Goal: Transaction & Acquisition: Purchase product/service

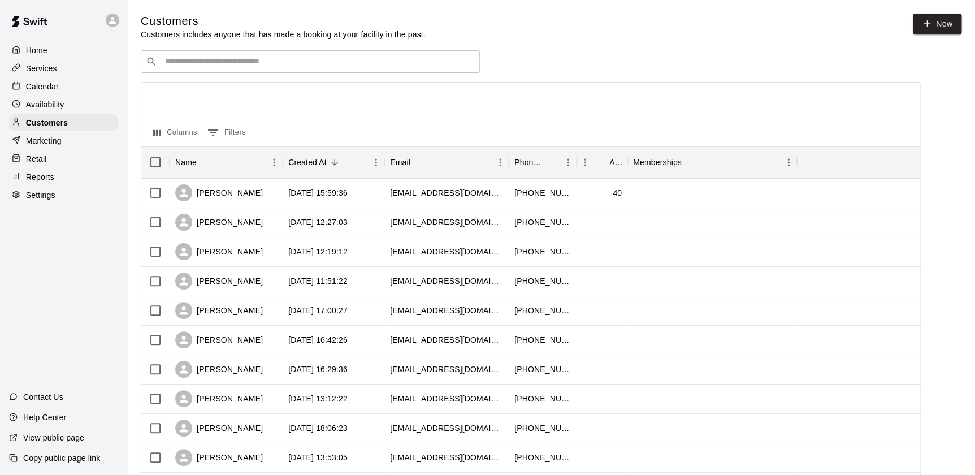
click at [181, 72] on div "​ ​" at bounding box center [310, 61] width 339 height 23
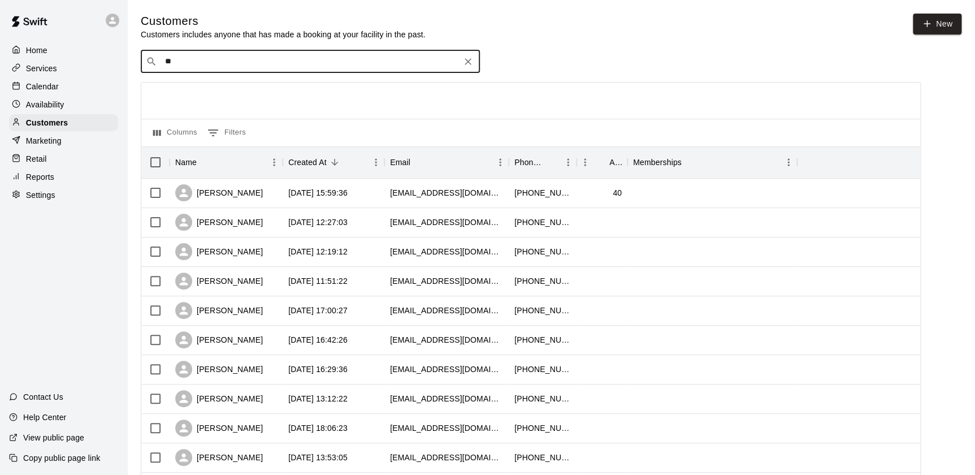
type input "*"
type input "****"
click at [236, 94] on span "[EMAIL_ADDRESS][DOMAIN_NAME]" at bounding box center [233, 98] width 122 height 8
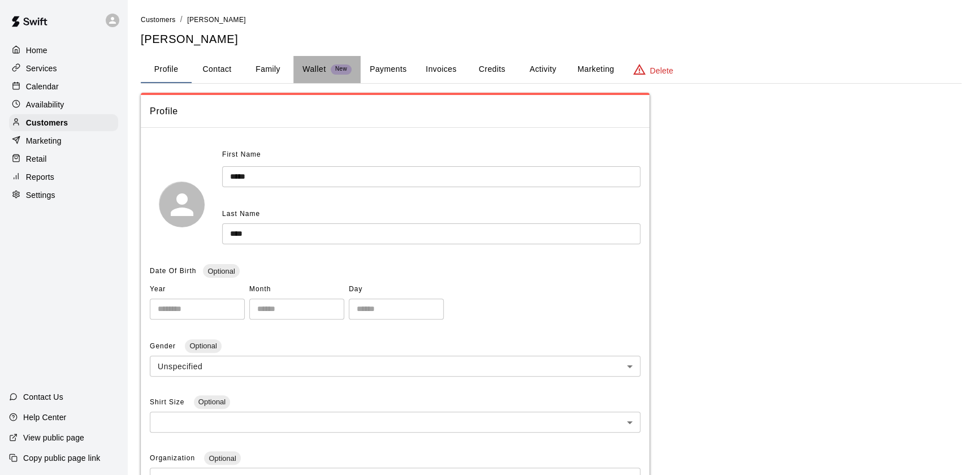
click at [306, 78] on button "Wallet New" at bounding box center [326, 69] width 67 height 27
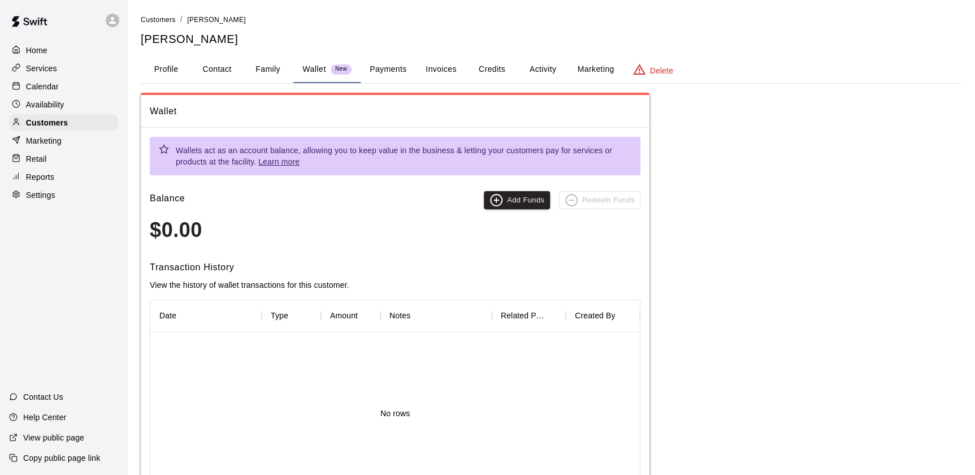
click at [399, 81] on button "Payments" at bounding box center [388, 69] width 55 height 27
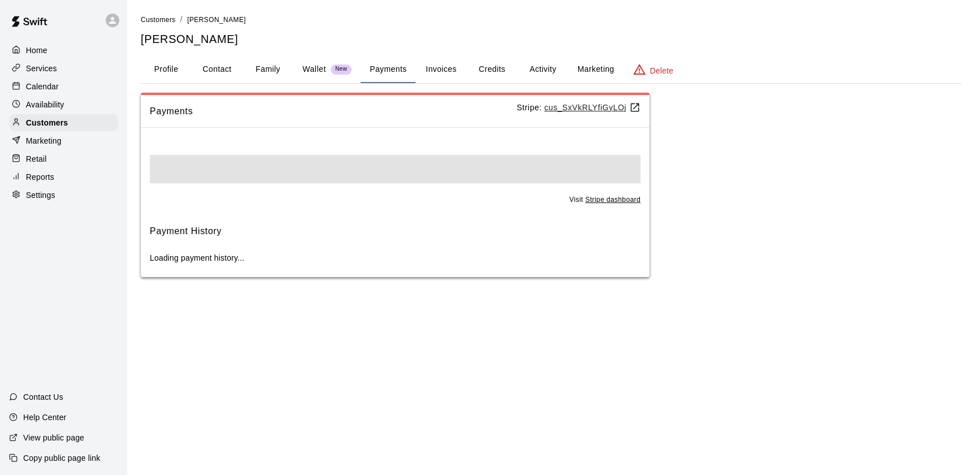
click at [329, 79] on button "Wallet New" at bounding box center [326, 69] width 67 height 27
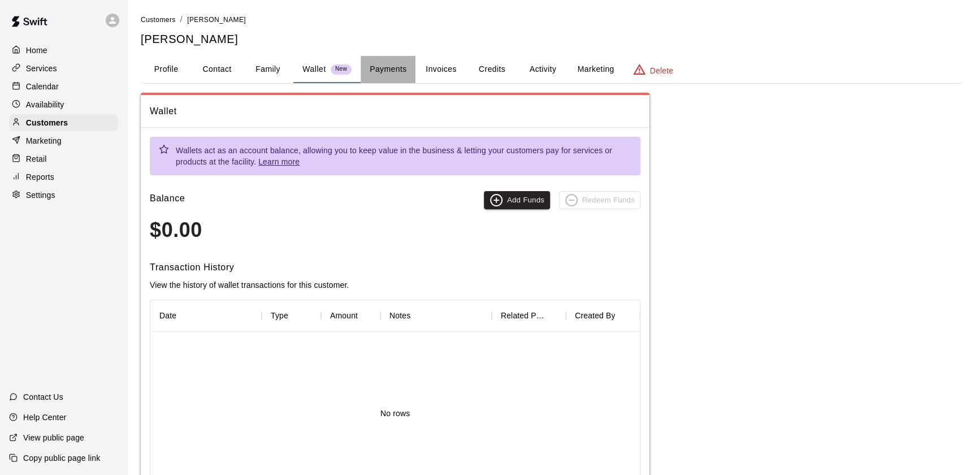
click at [373, 69] on button "Payments" at bounding box center [388, 69] width 55 height 27
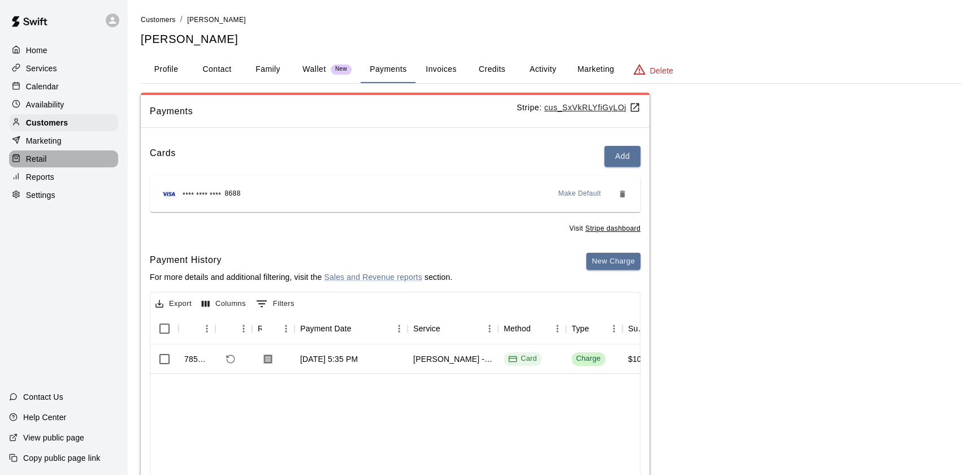
click at [77, 160] on div "Retail" at bounding box center [63, 158] width 109 height 17
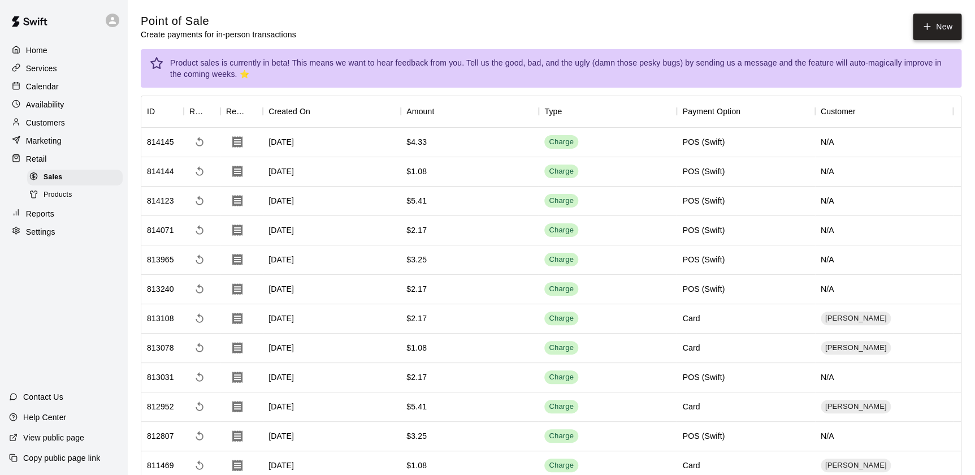
click at [952, 33] on button "New" at bounding box center [937, 27] width 49 height 27
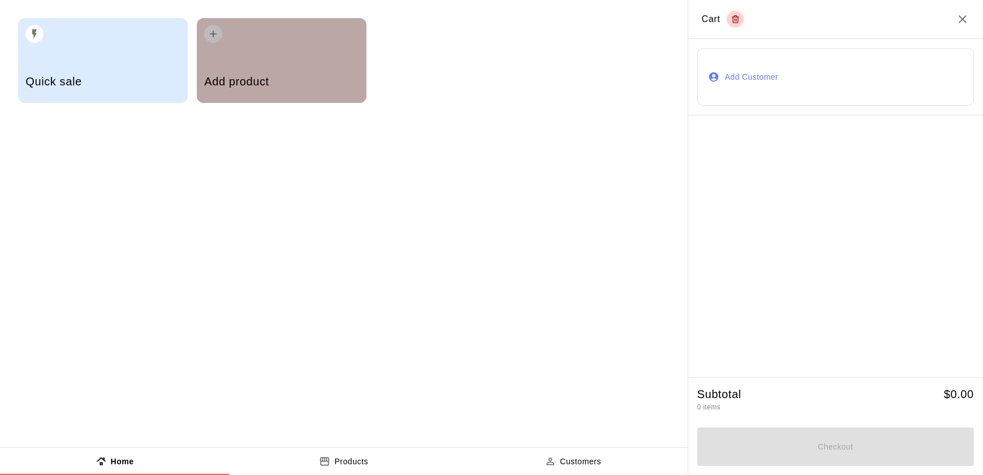
click at [222, 79] on h5 "Add product" at bounding box center [281, 81] width 154 height 15
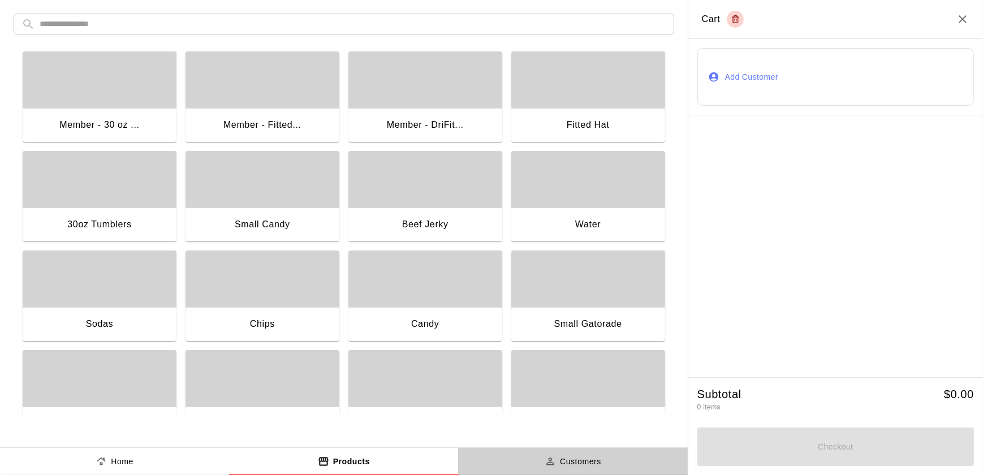
click at [551, 470] on button "Customers" at bounding box center [572, 461] width 229 height 27
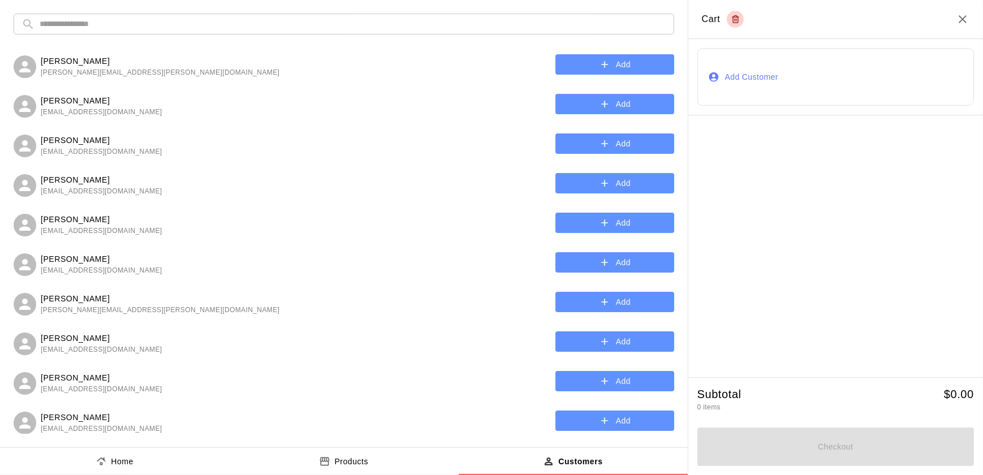
click at [256, 28] on input "text" at bounding box center [353, 24] width 626 height 21
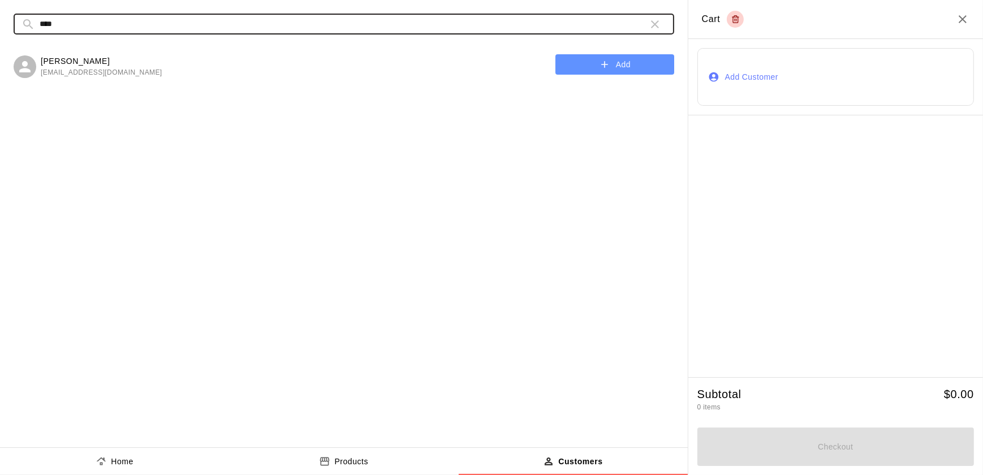
type input "****"
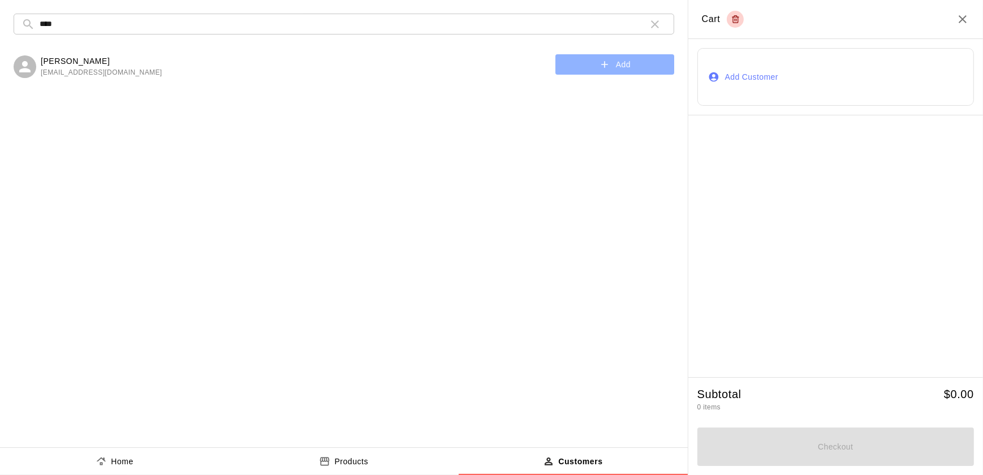
click at [595, 63] on button "Add" at bounding box center [614, 64] width 119 height 21
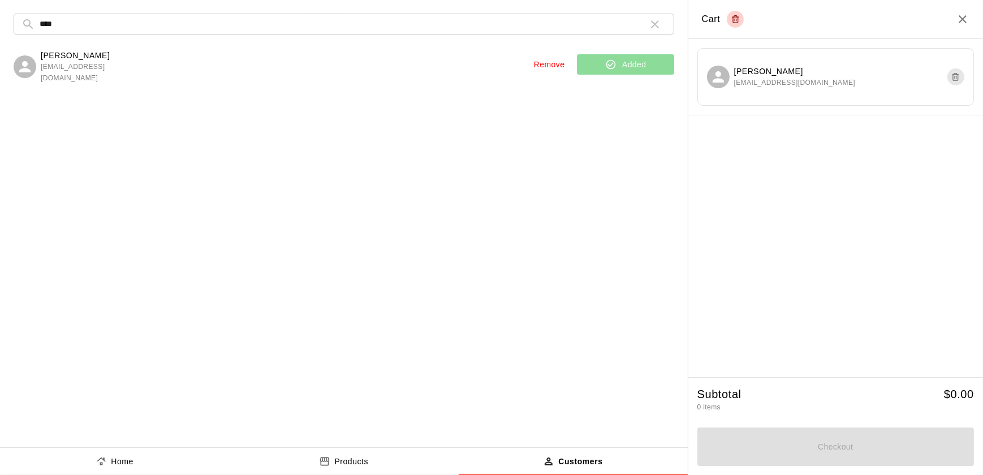
click at [97, 447] on div "Home Products Customers" at bounding box center [344, 461] width 688 height 28
click at [101, 461] on icon "product sales tabs" at bounding box center [101, 461] width 11 height 11
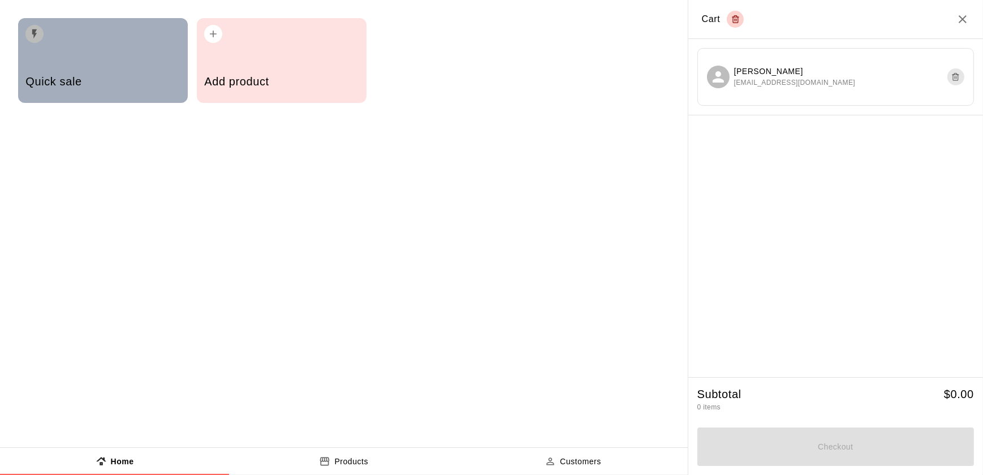
click at [164, 93] on div "Quick sale" at bounding box center [102, 83] width 154 height 40
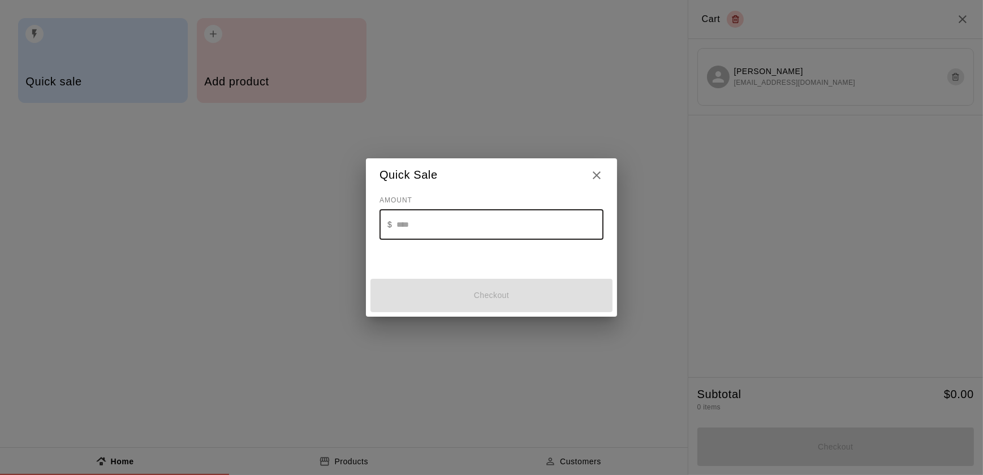
click at [412, 228] on input "text" at bounding box center [499, 225] width 207 height 30
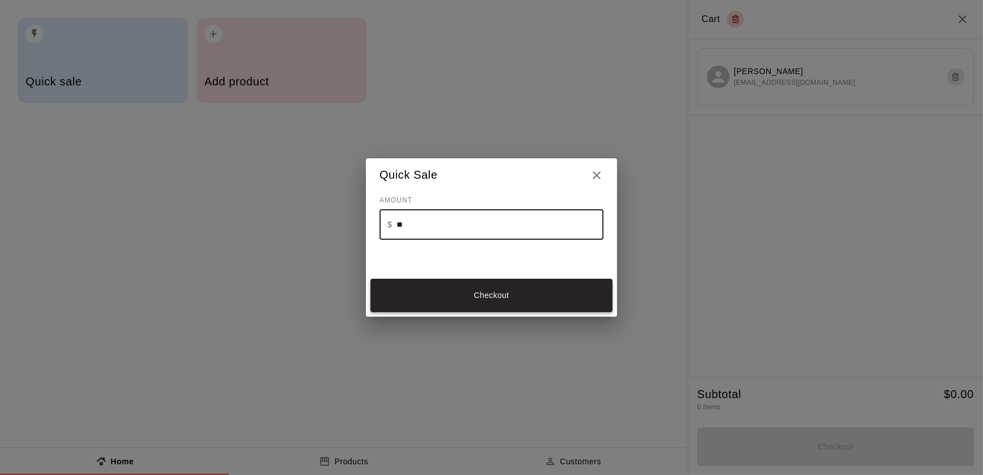
type input "**"
click at [418, 302] on button "Checkout" at bounding box center [491, 295] width 242 height 33
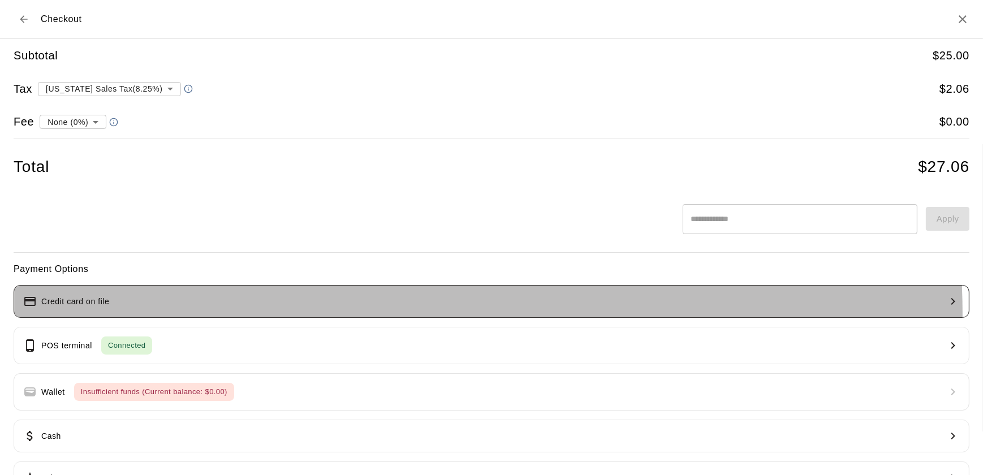
click at [363, 313] on button "Credit card on file" at bounding box center [492, 301] width 956 height 33
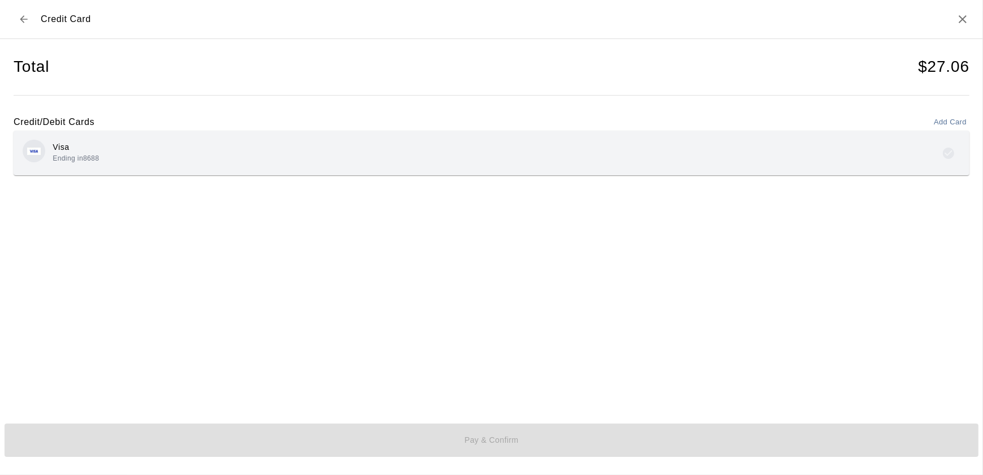
click at [226, 170] on div "Visa Ending in 8688" at bounding box center [492, 153] width 956 height 45
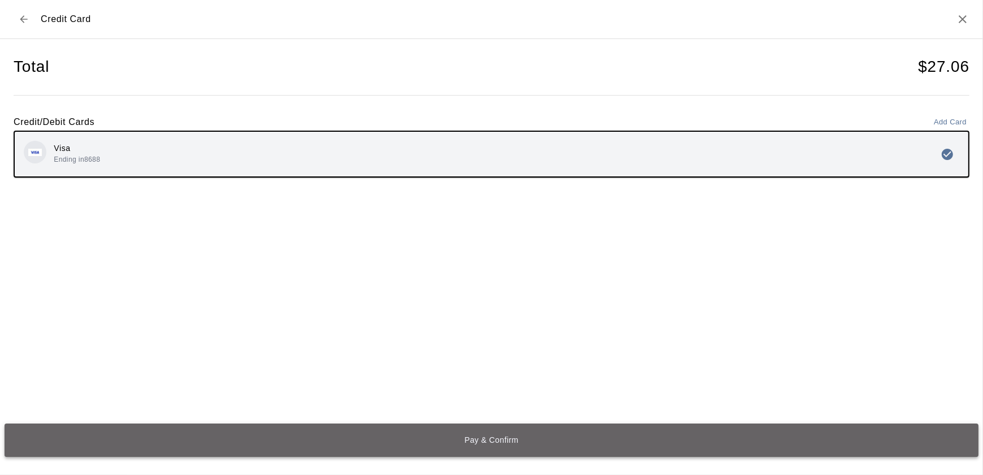
click at [265, 441] on button "Pay & Confirm" at bounding box center [492, 439] width 974 height 33
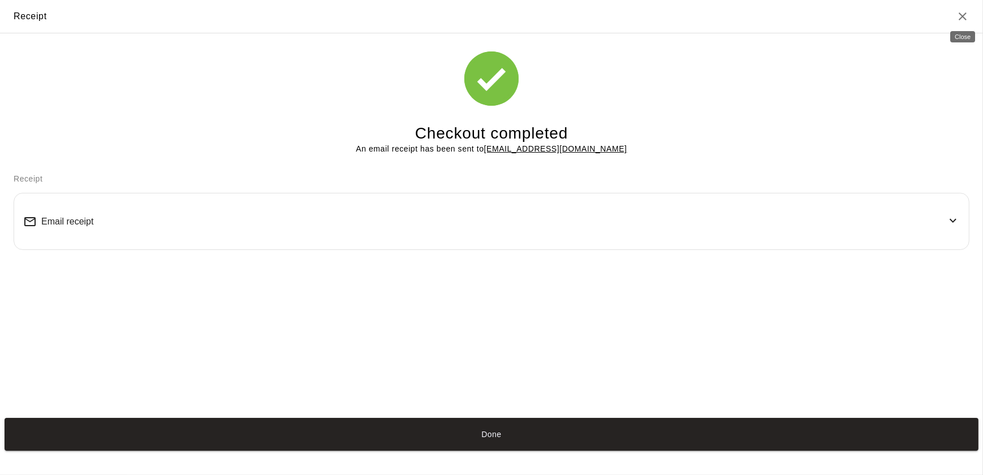
click at [961, 29] on div "Close" at bounding box center [962, 33] width 27 height 20
click at [299, 435] on button "Done" at bounding box center [492, 434] width 974 height 33
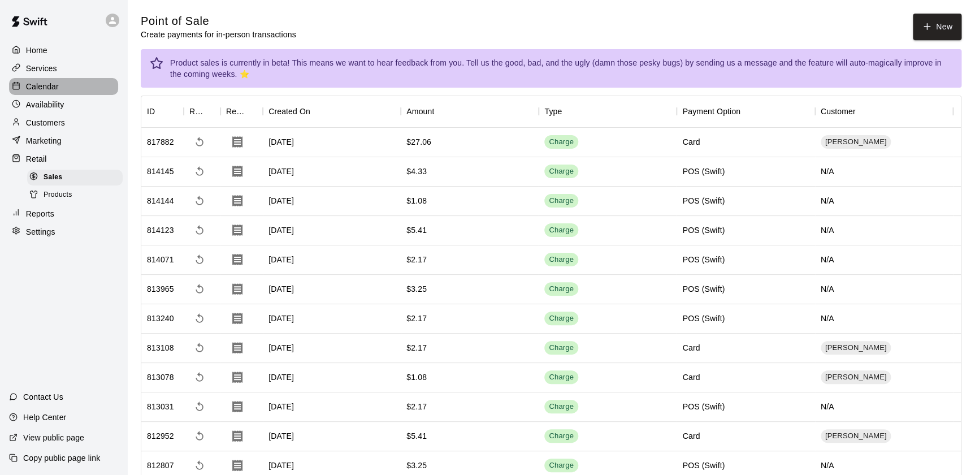
click at [42, 88] on p "Calendar" at bounding box center [42, 86] width 33 height 11
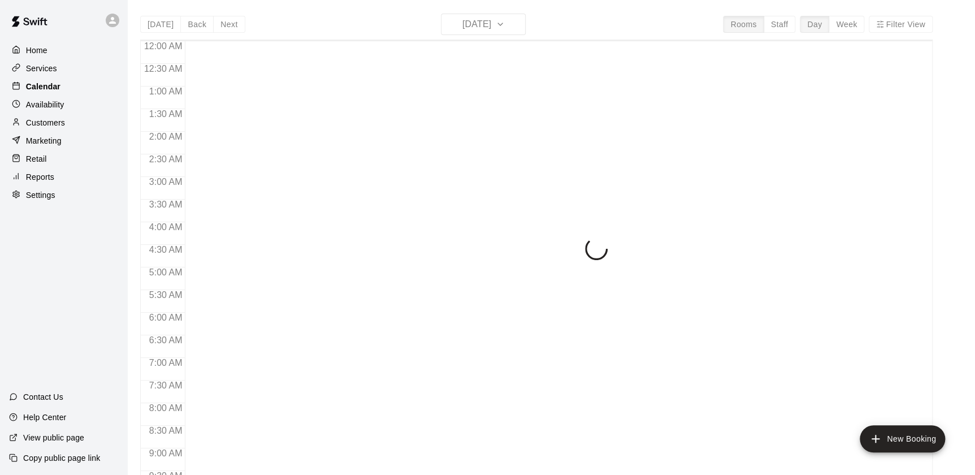
scroll to position [638, 0]
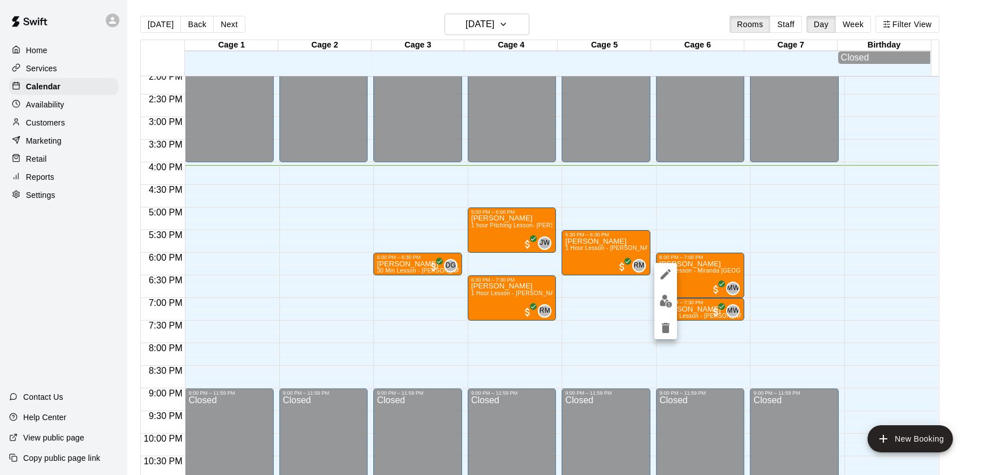
click at [814, 243] on div at bounding box center [491, 237] width 983 height 475
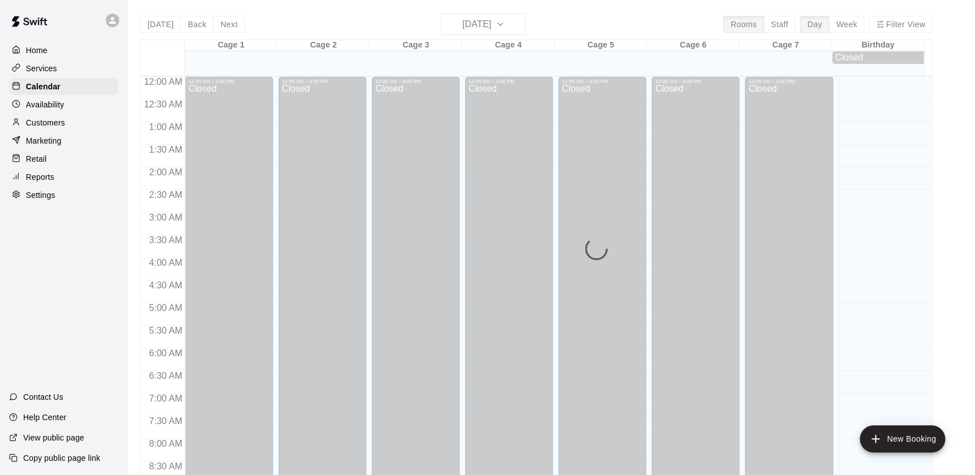
scroll to position [638, 0]
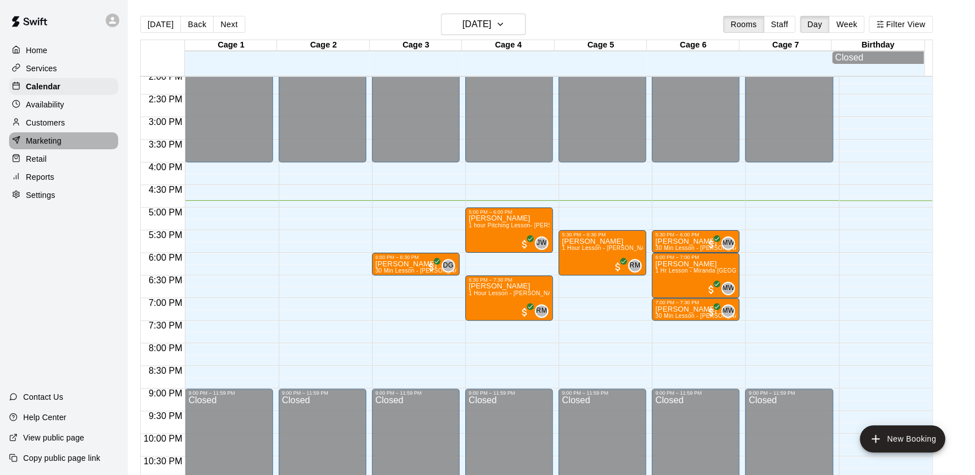
click at [59, 143] on p "Marketing" at bounding box center [44, 140] width 36 height 11
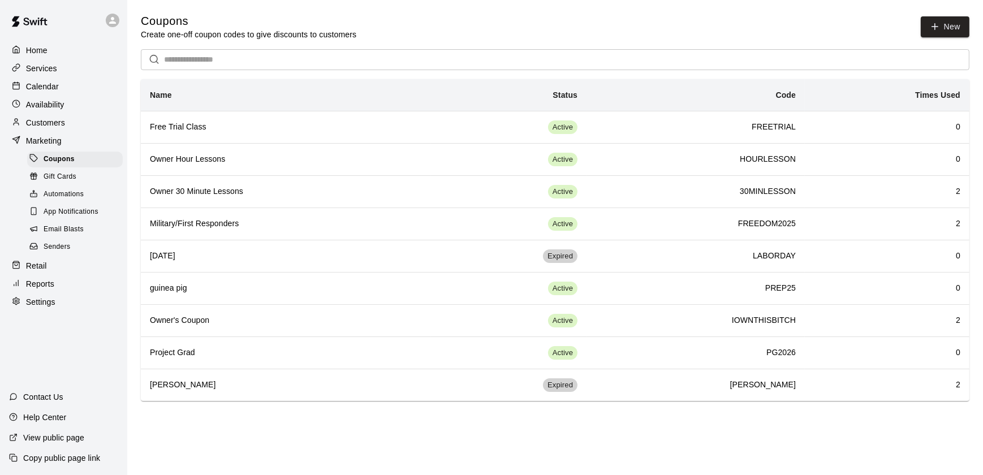
click at [34, 92] on p "Calendar" at bounding box center [42, 86] width 33 height 11
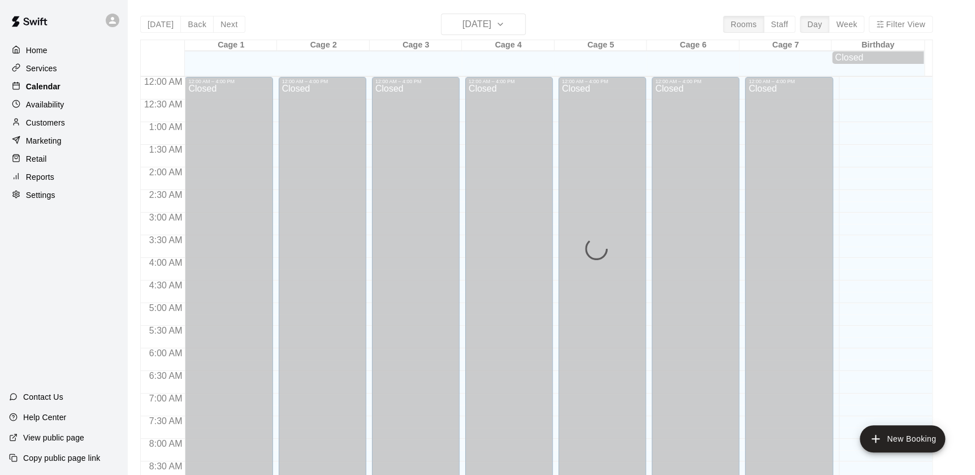
scroll to position [638, 0]
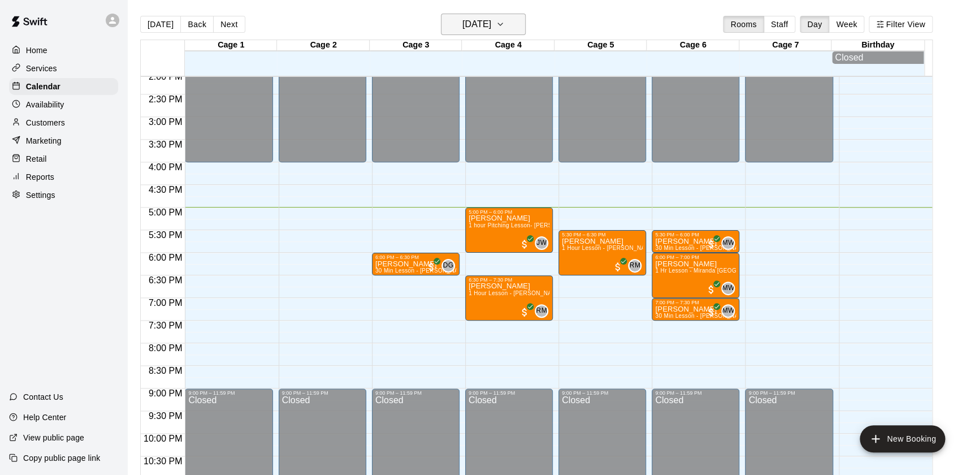
click at [475, 28] on h6 "[DATE]" at bounding box center [477, 24] width 29 height 16
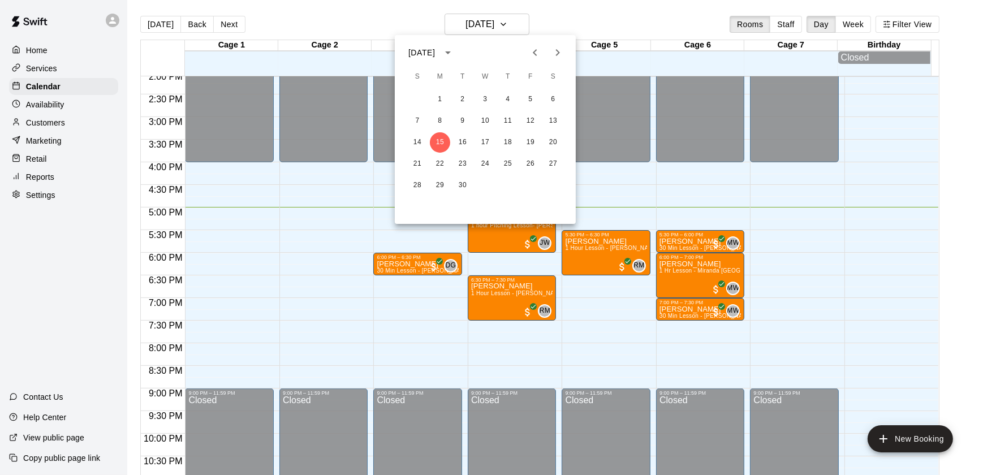
click at [492, 20] on div at bounding box center [491, 237] width 983 height 475
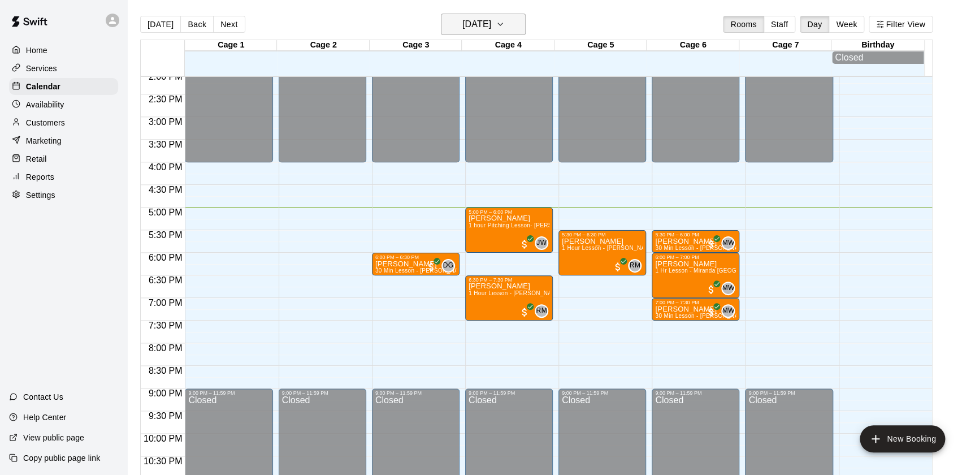
click at [491, 26] on h6 "[DATE]" at bounding box center [477, 24] width 29 height 16
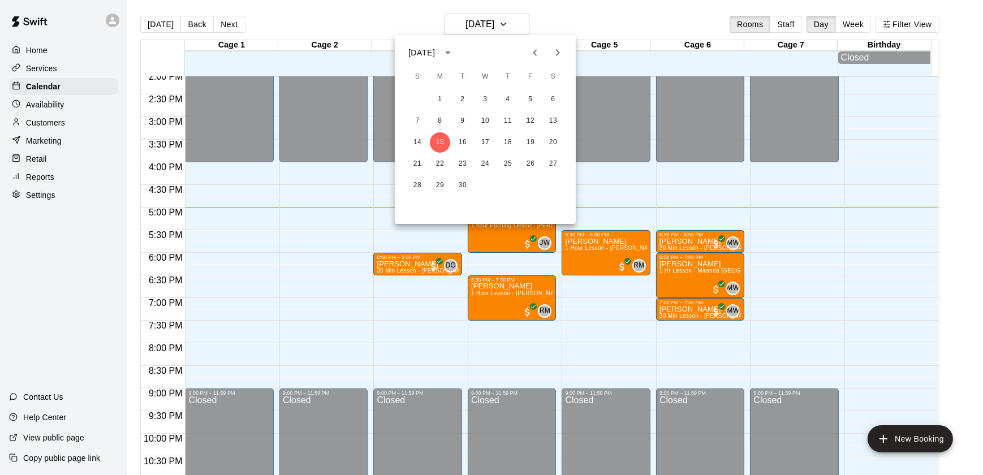
click at [641, 202] on div at bounding box center [491, 237] width 983 height 475
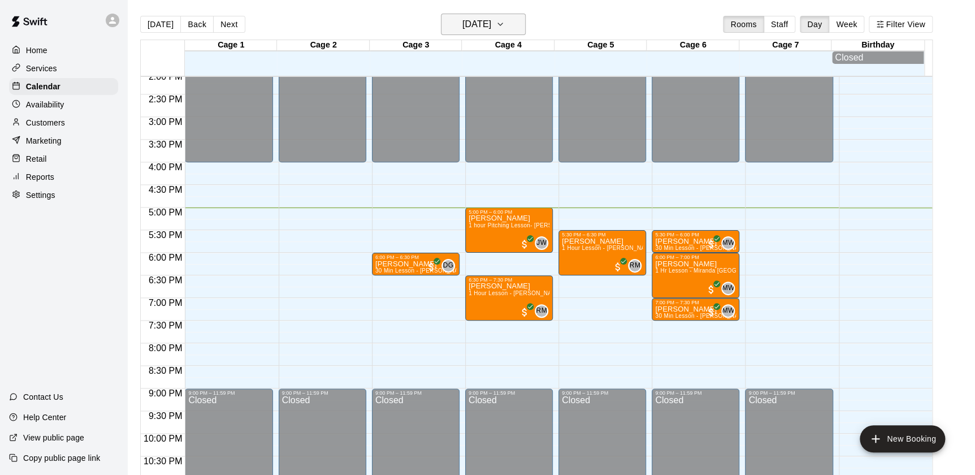
drag, startPoint x: 470, startPoint y: 33, endPoint x: 459, endPoint y: 29, distance: 11.7
click at [463, 29] on h6 "[DATE]" at bounding box center [477, 24] width 29 height 16
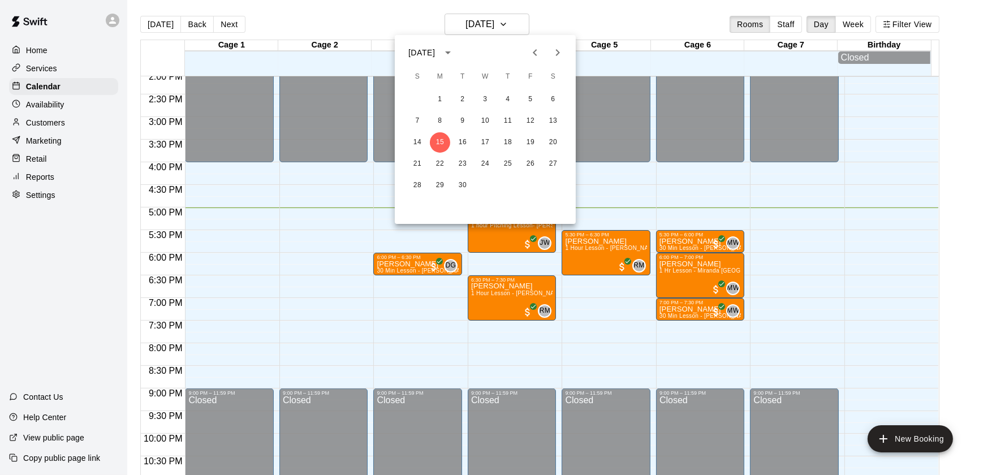
click at [452, 22] on div at bounding box center [491, 237] width 983 height 475
